Goal: Find contact information: Find contact information

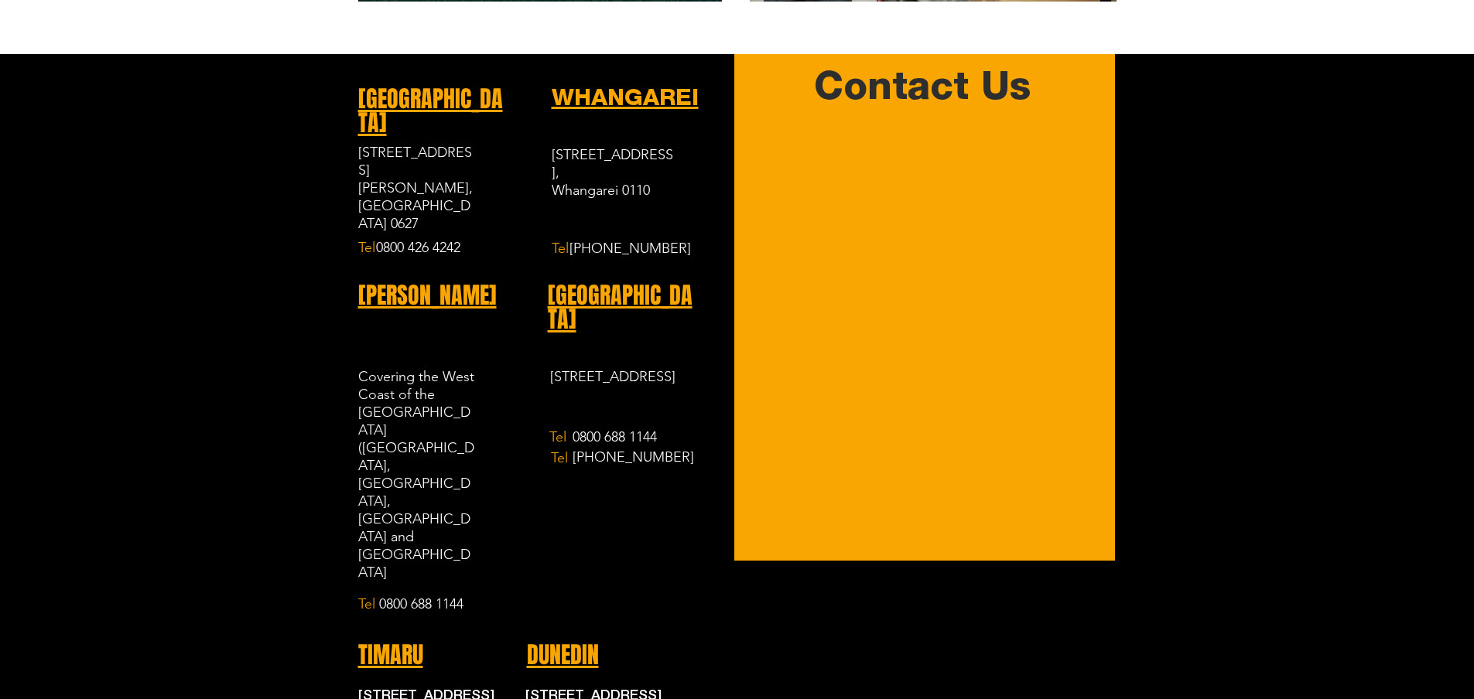
scroll to position [2236, 0]
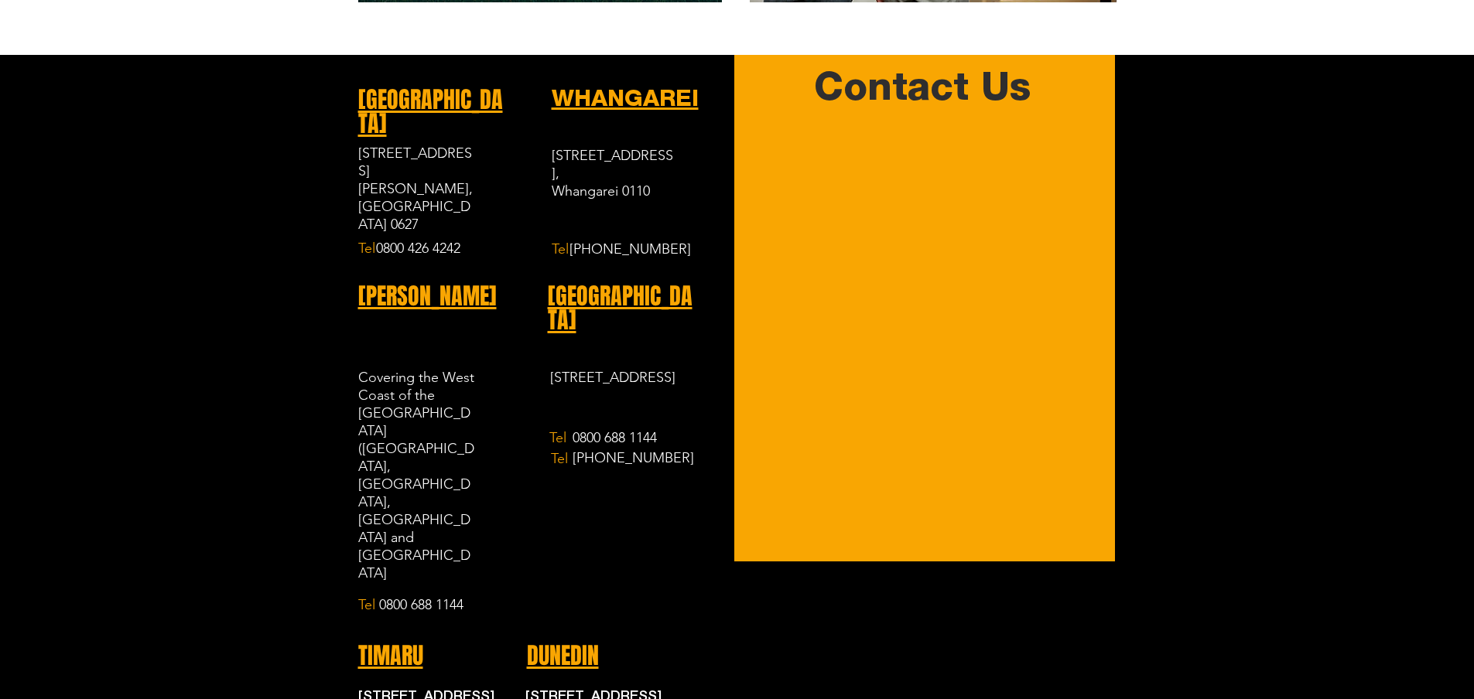
click at [406, 83] on span "[GEOGRAPHIC_DATA]" at bounding box center [430, 112] width 145 height 58
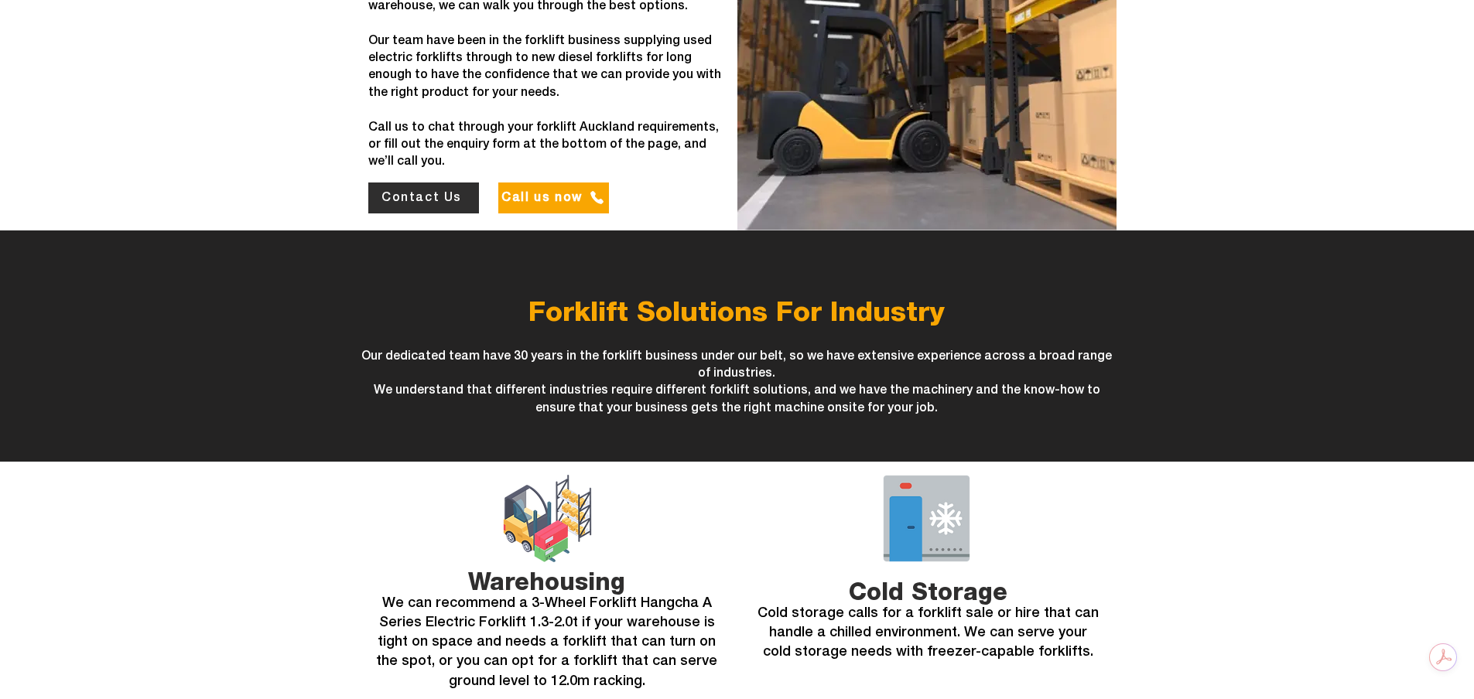
scroll to position [1083, 0]
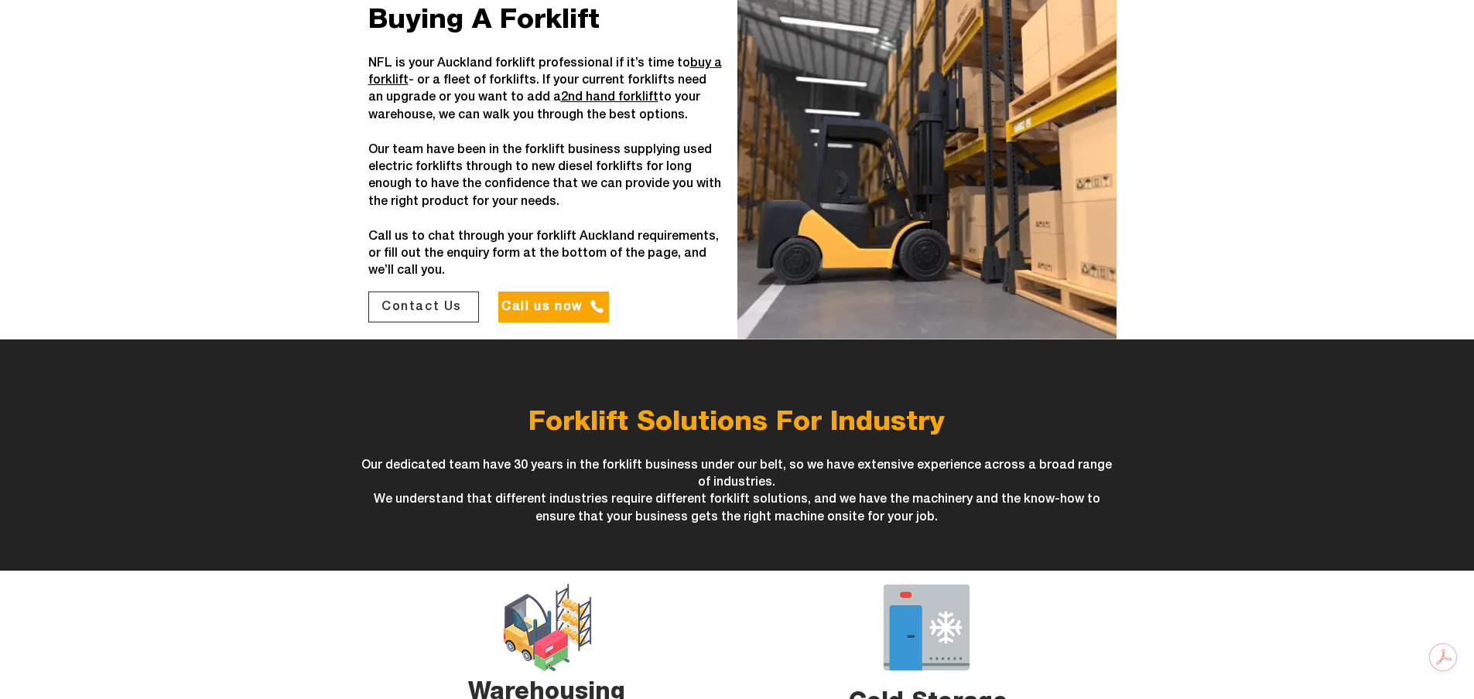
click at [402, 300] on span "Contact Us" at bounding box center [421, 307] width 80 height 14
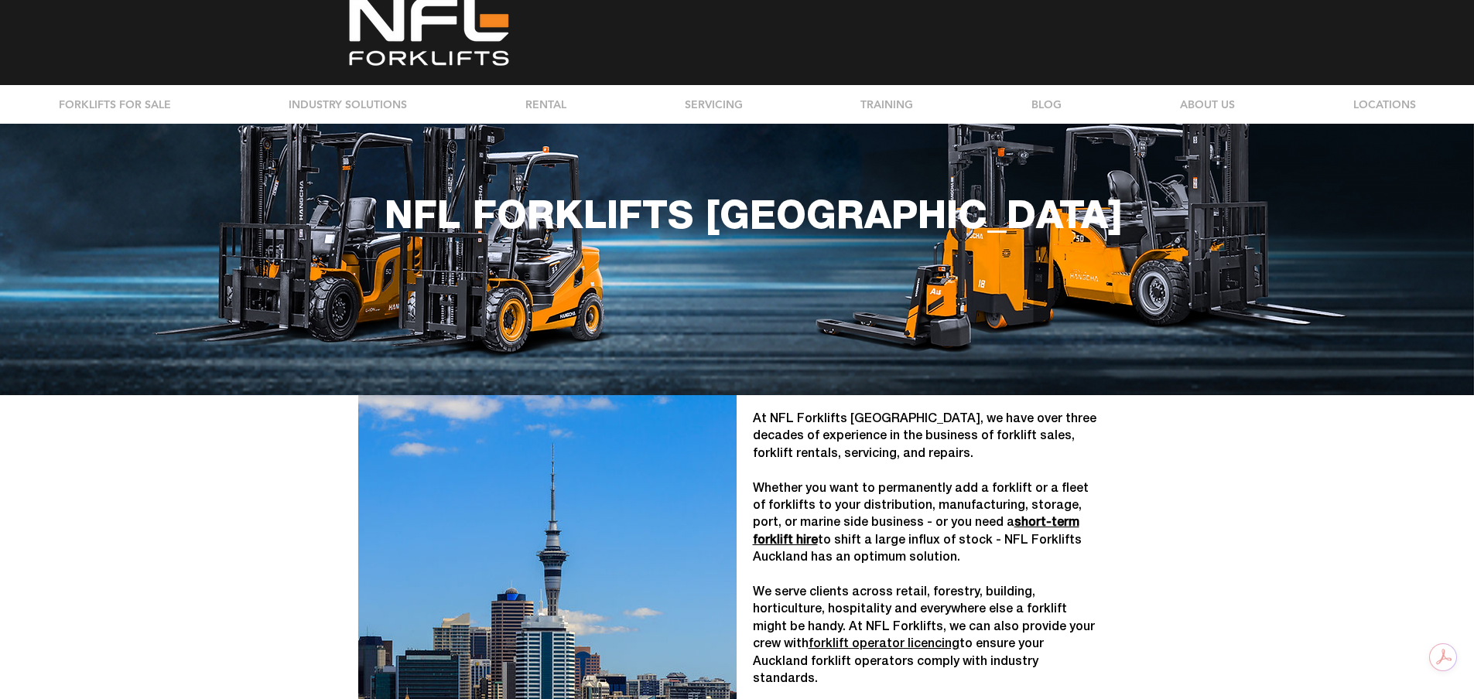
scroll to position [0, 0]
